Goal: Information Seeking & Learning: Learn about a topic

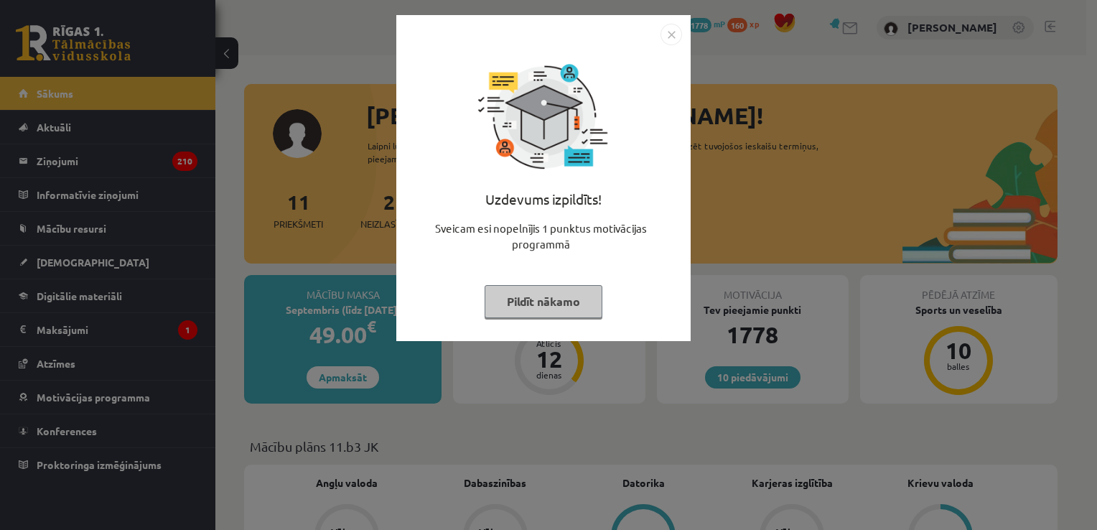
click at [672, 29] on img "Close" at bounding box center [671, 35] width 22 height 22
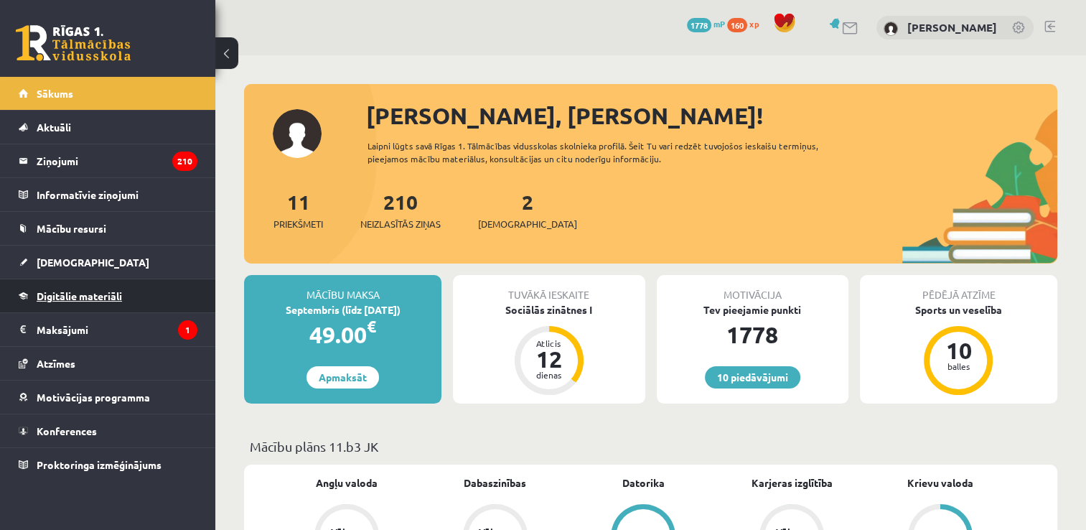
click at [99, 280] on link "Digitālie materiāli" at bounding box center [108, 295] width 179 height 33
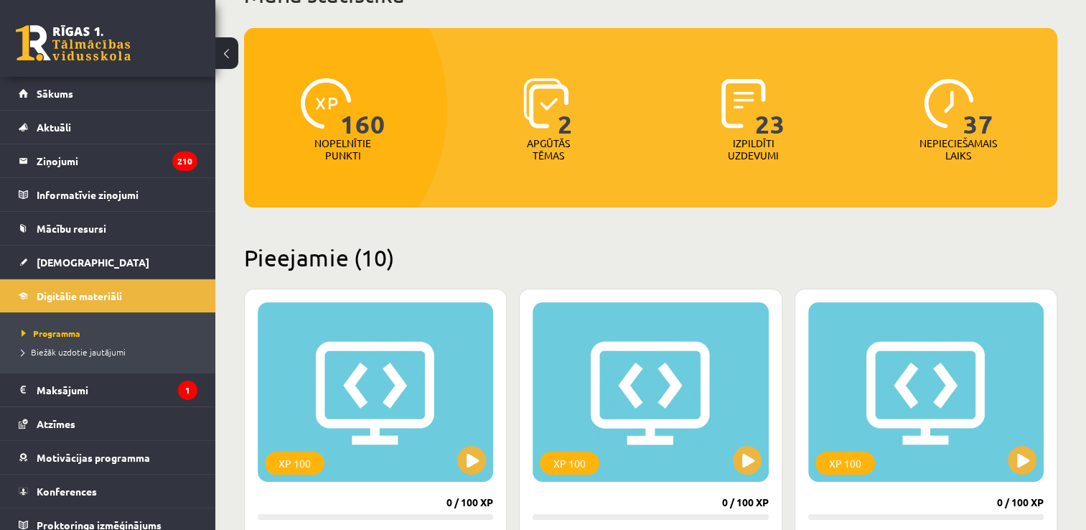
scroll to position [189, 0]
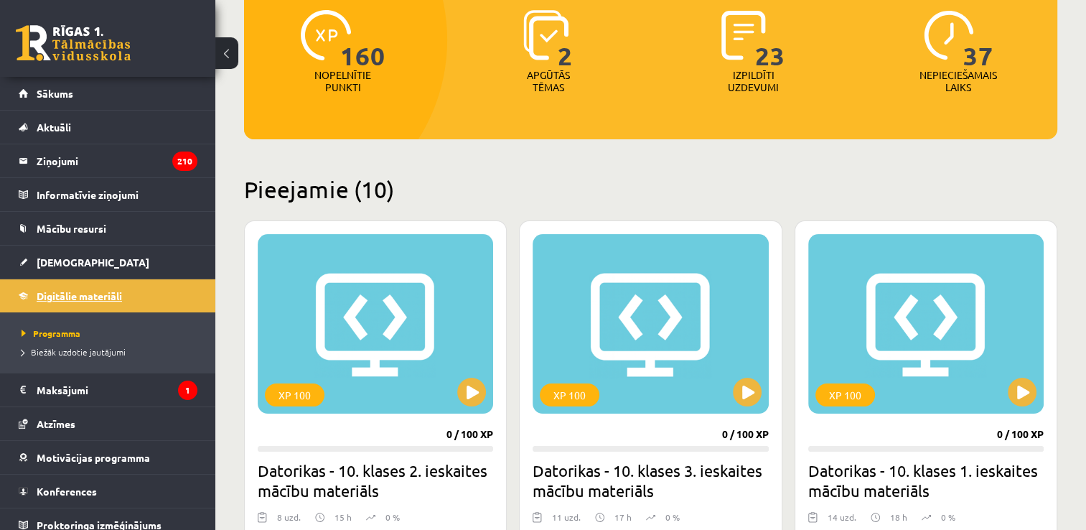
click at [118, 288] on link "Digitālie materiāli" at bounding box center [108, 295] width 179 height 33
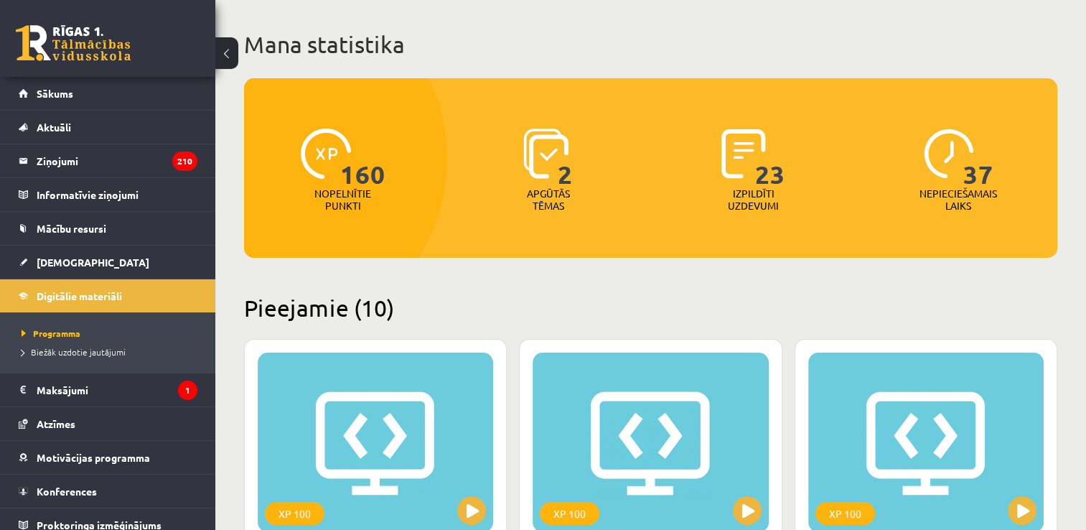
scroll to position [73, 0]
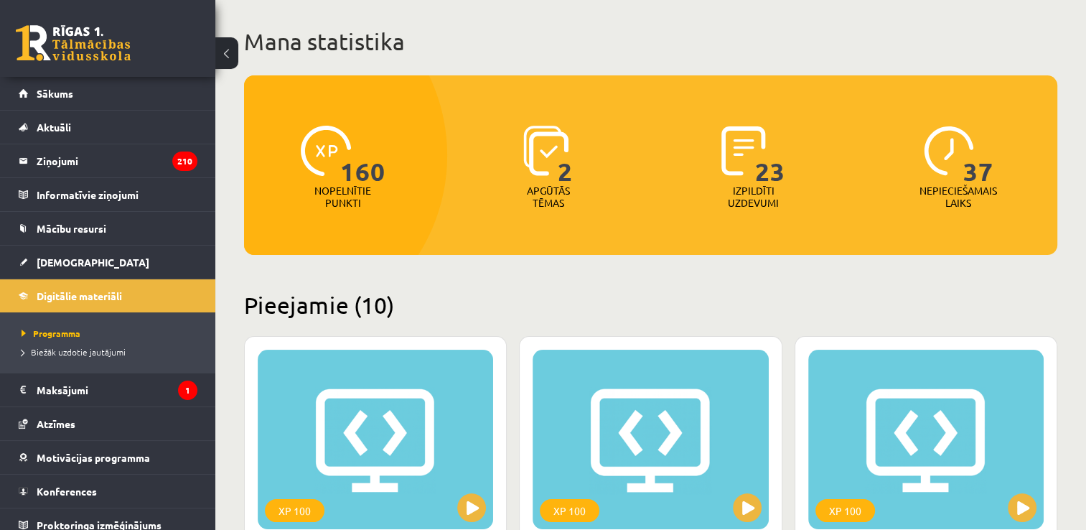
click at [732, 141] on img at bounding box center [743, 151] width 44 height 50
click at [919, 143] on div "37 Nepieciešamais laiks" at bounding box center [958, 167] width 198 height 99
click at [126, 222] on link "Mācību resursi" at bounding box center [108, 228] width 179 height 33
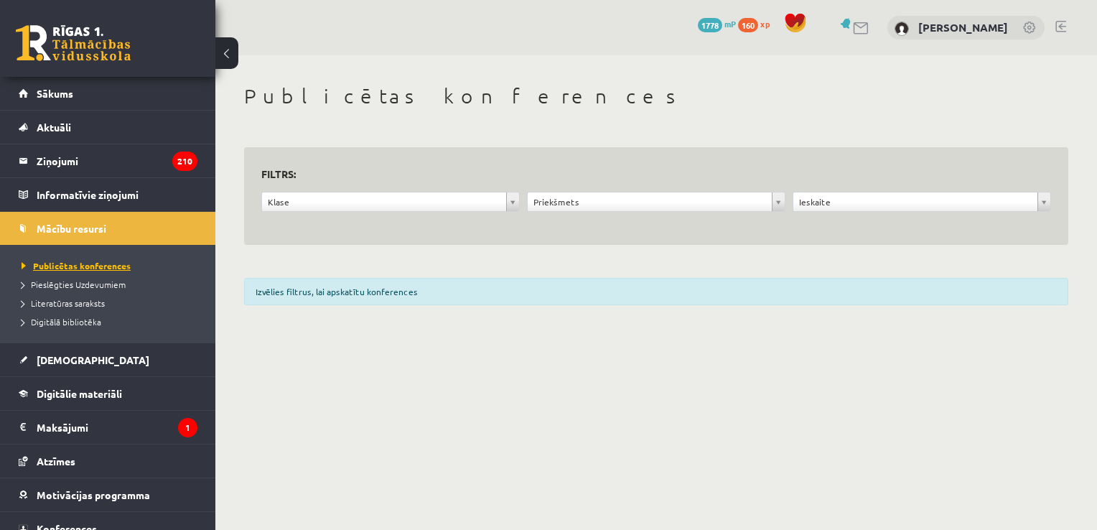
scroll to position [47, 0]
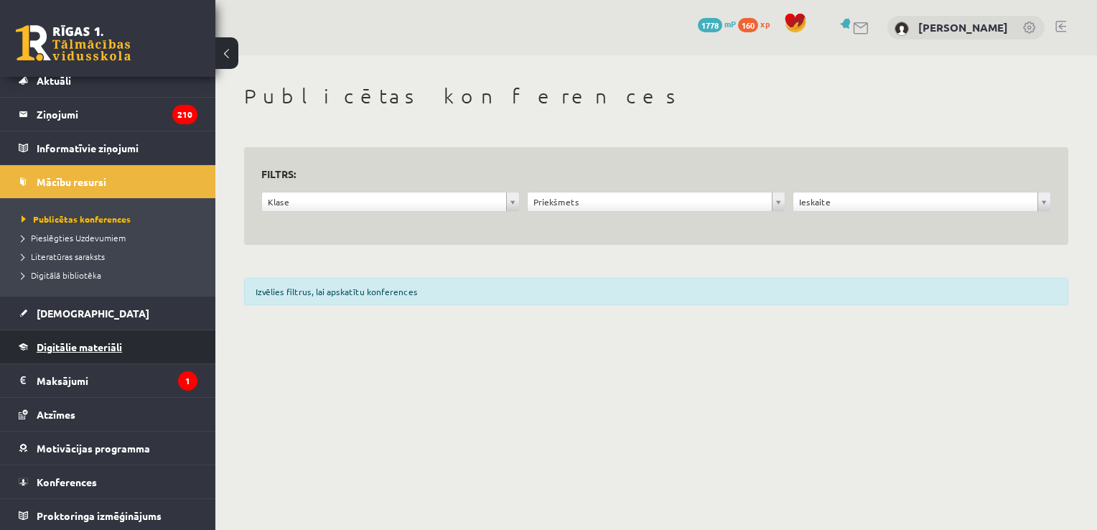
click at [140, 340] on link "Digitālie materiāli" at bounding box center [108, 346] width 179 height 33
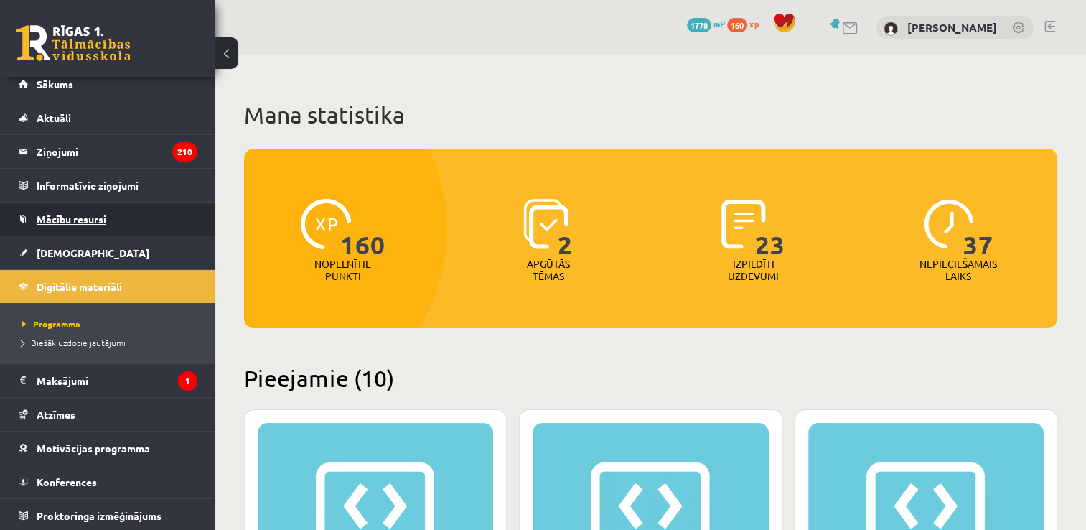
click at [95, 228] on link "Mācību resursi" at bounding box center [108, 218] width 179 height 33
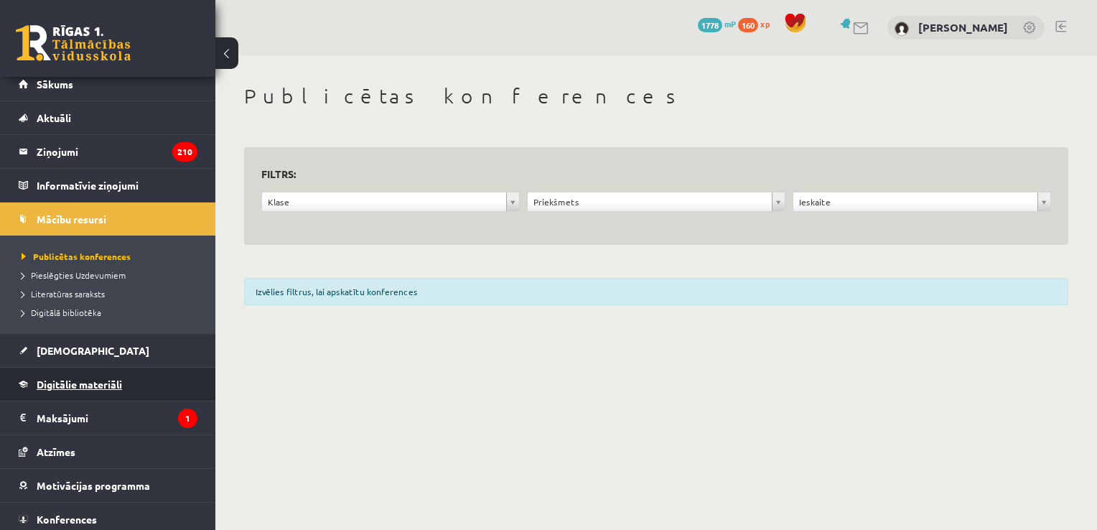
click at [76, 383] on span "Digitālie materiāli" at bounding box center [79, 383] width 85 height 13
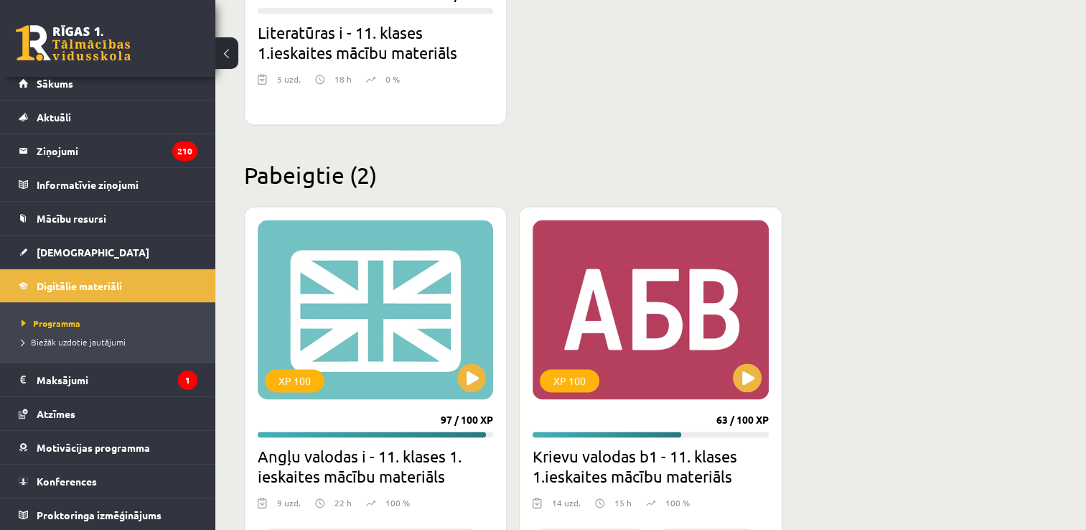
scroll to position [9, 0]
click at [399, 340] on div "XP 100" at bounding box center [375, 309] width 235 height 179
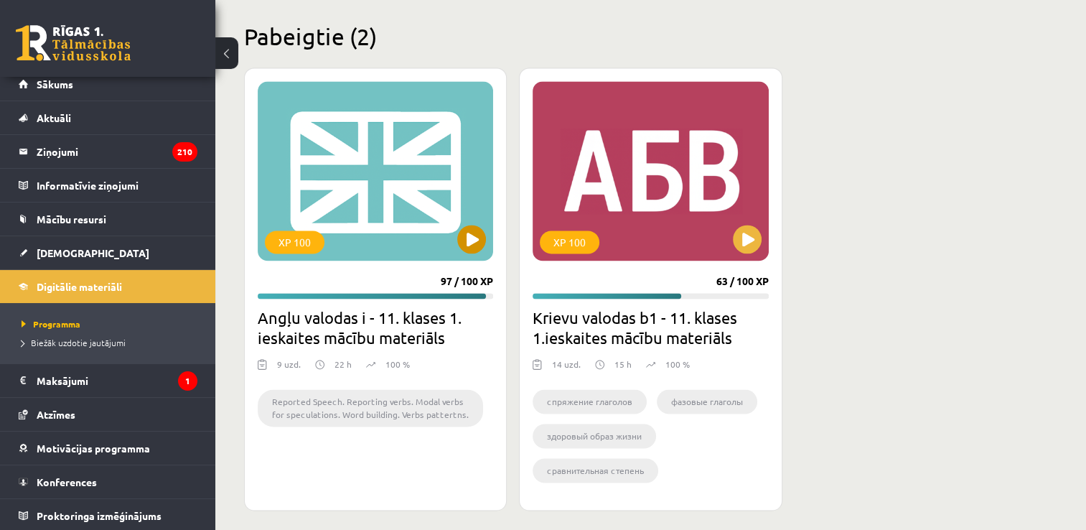
scroll to position [2064, 0]
click at [399, 323] on h2 "Angļu valodas i - 11. klases 1. ieskaites mācību materiāls" at bounding box center [375, 327] width 235 height 40
click at [302, 199] on div "XP 100" at bounding box center [375, 170] width 235 height 179
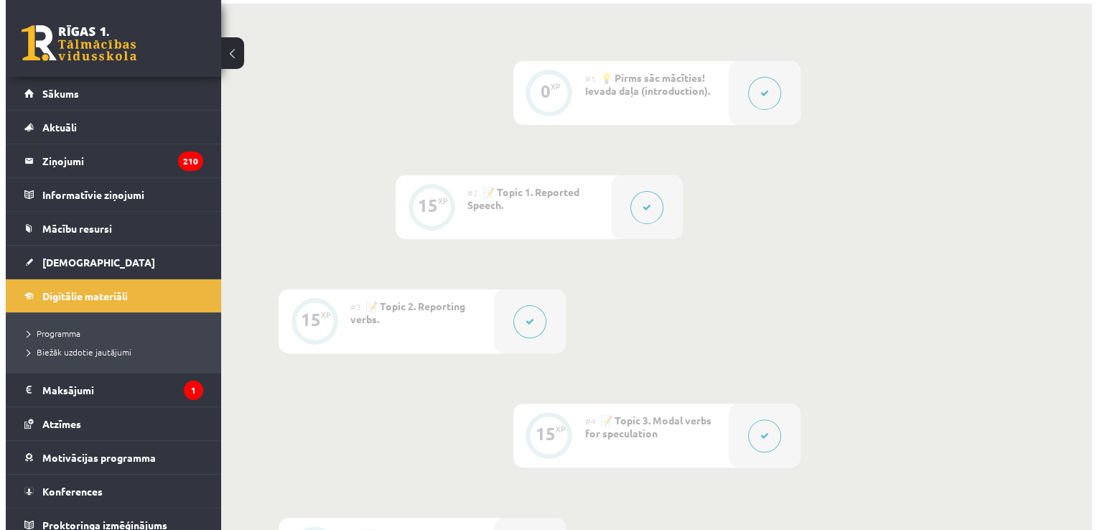
scroll to position [350, 0]
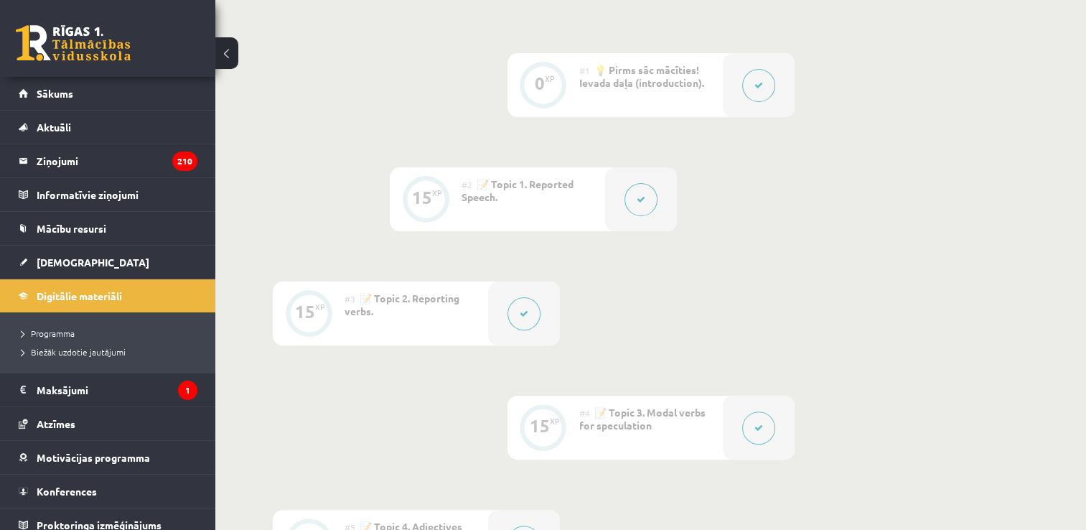
click at [643, 195] on icon at bounding box center [641, 199] width 9 height 9
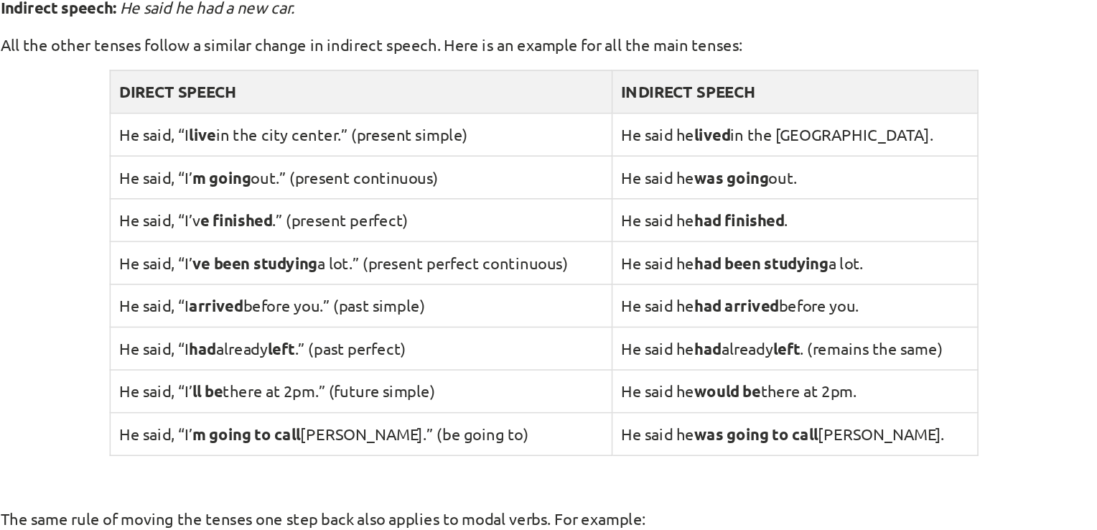
scroll to position [1099, 0]
